Goal: Task Accomplishment & Management: Manage account settings

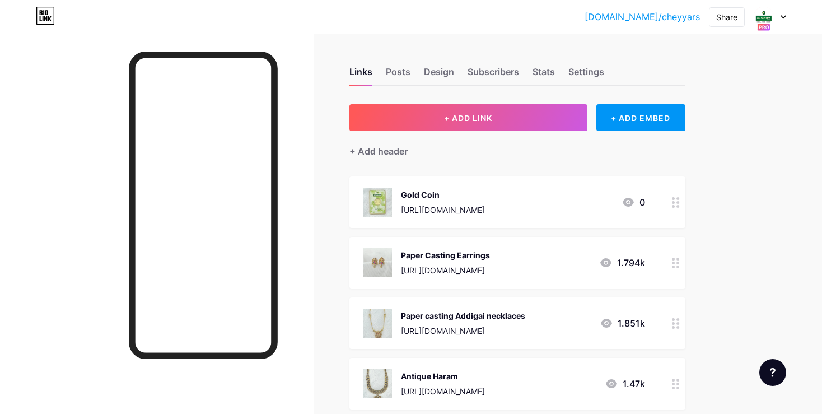
click at [673, 208] on div at bounding box center [675, 202] width 19 height 52
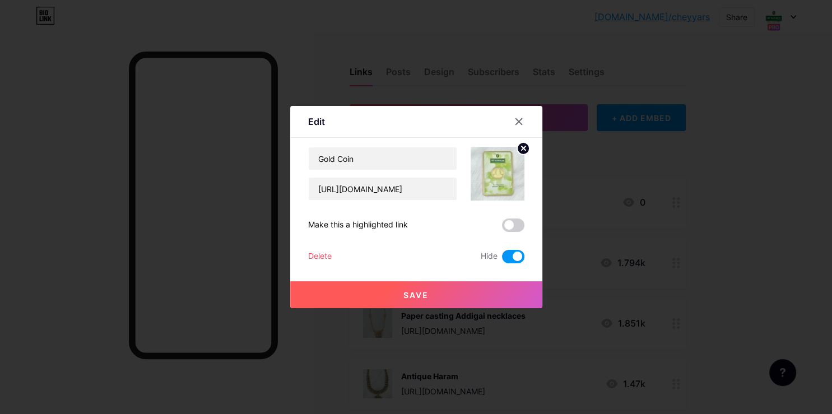
click at [510, 256] on span at bounding box center [513, 256] width 22 height 13
click at [502, 259] on input "checkbox" at bounding box center [502, 259] width 0 height 0
click at [505, 288] on button "Save" at bounding box center [416, 294] width 252 height 27
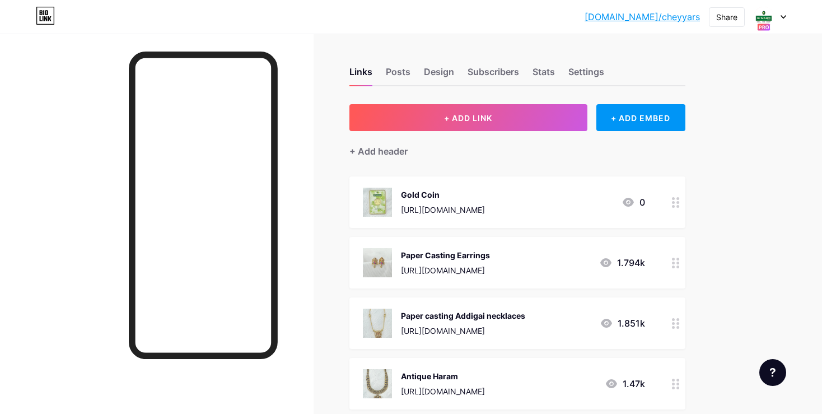
click at [684, 202] on div at bounding box center [675, 202] width 19 height 52
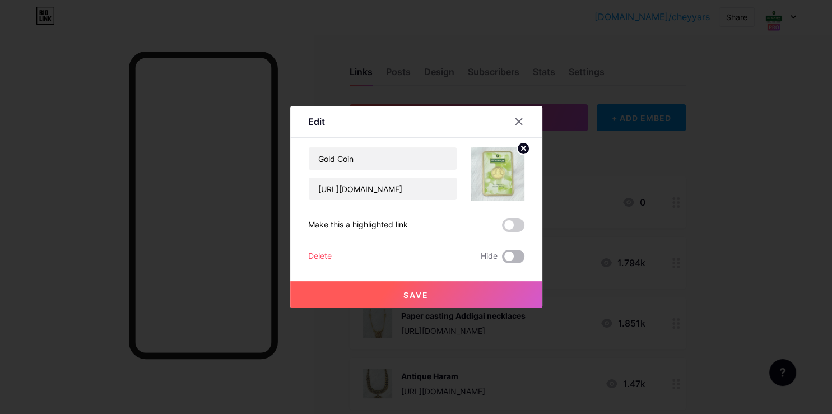
click at [505, 255] on span at bounding box center [513, 256] width 22 height 13
click at [502, 259] on input "checkbox" at bounding box center [502, 259] width 0 height 0
click at [507, 291] on button "Save" at bounding box center [416, 294] width 252 height 27
click at [290, 281] on button "Save" at bounding box center [416, 294] width 252 height 27
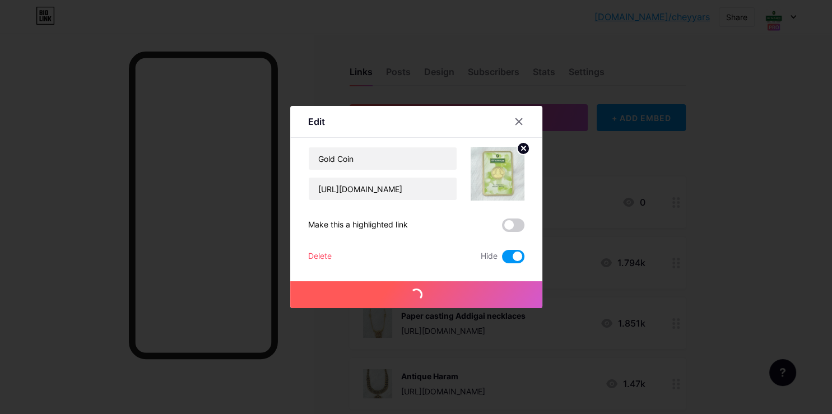
click at [290, 281] on button "Save" at bounding box center [416, 294] width 252 height 27
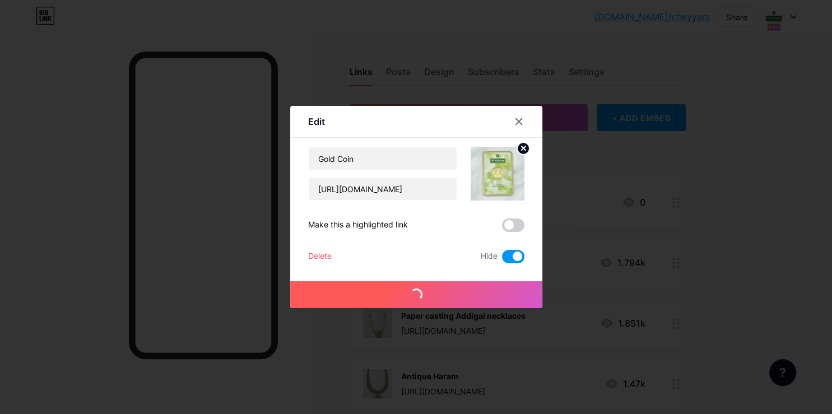
click at [290, 281] on button "Save" at bounding box center [416, 294] width 252 height 27
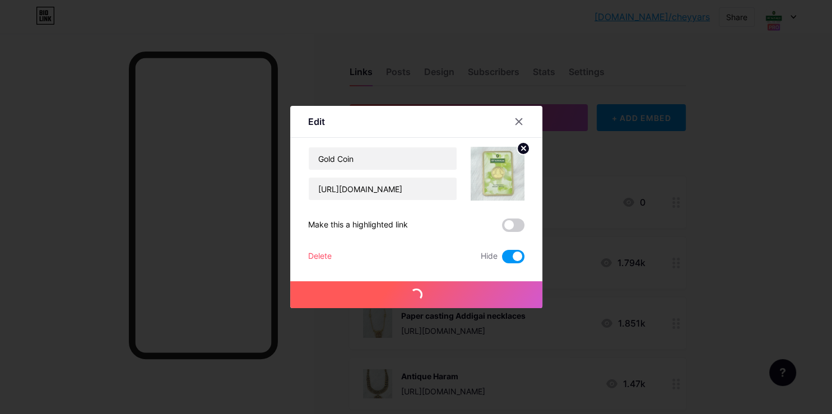
click at [290, 281] on button "Save" at bounding box center [416, 294] width 252 height 27
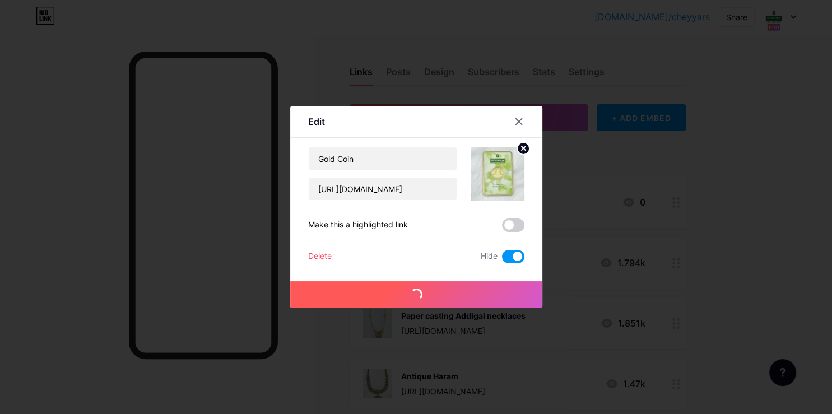
click at [290, 281] on button "Save" at bounding box center [416, 294] width 252 height 27
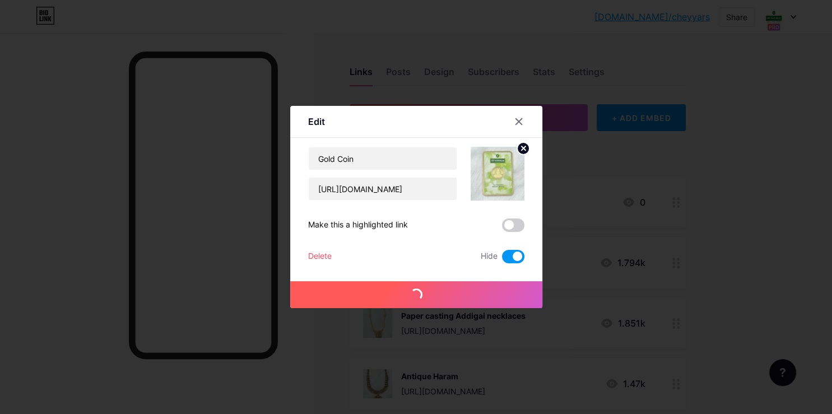
click at [290, 281] on button "Save" at bounding box center [416, 294] width 252 height 27
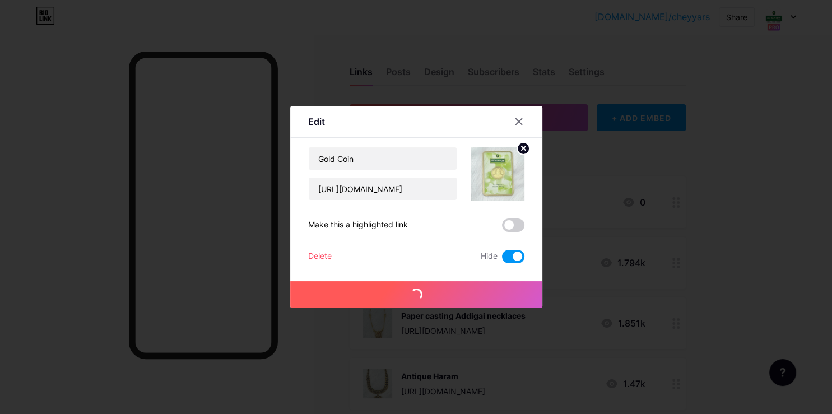
click at [290, 281] on button "Save" at bounding box center [416, 294] width 252 height 27
click button "Save" at bounding box center [416, 294] width 252 height 27
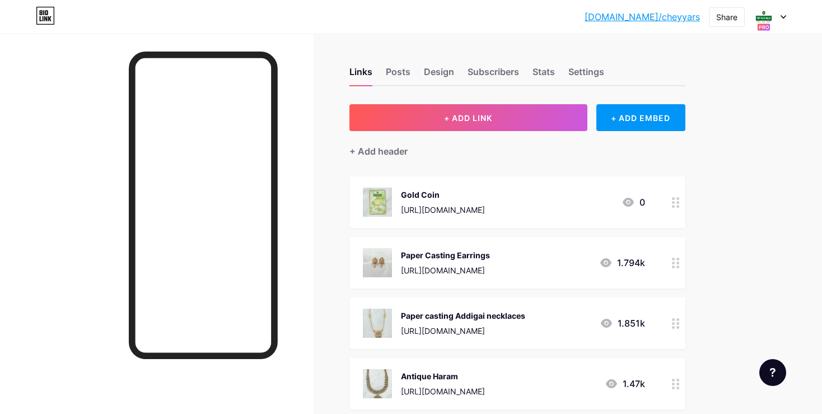
click at [681, 192] on div at bounding box center [675, 202] width 19 height 52
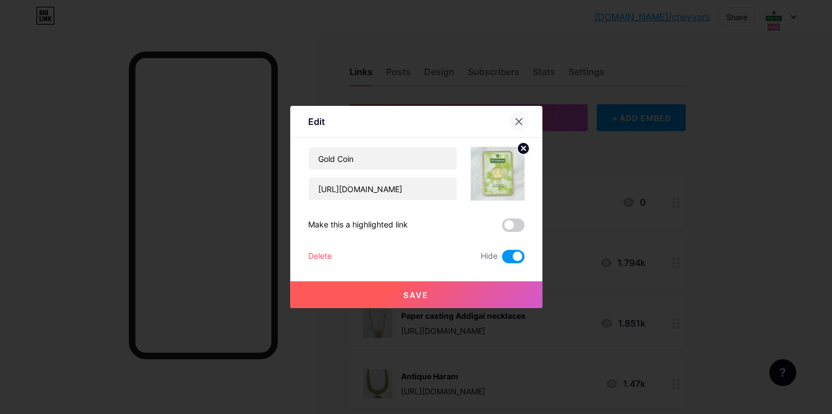
click at [517, 124] on icon at bounding box center [518, 122] width 6 height 6
